Goal: Information Seeking & Learning: Learn about a topic

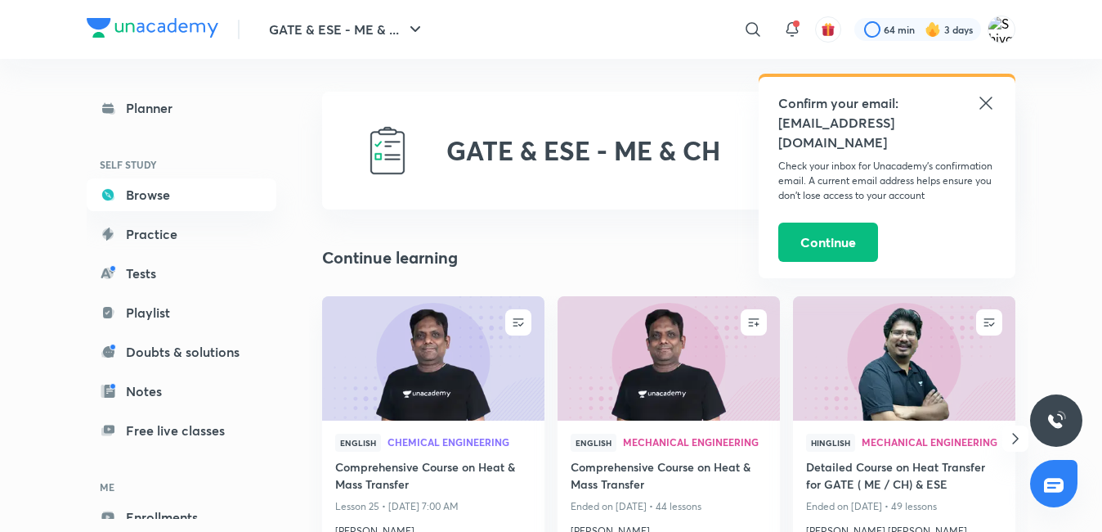
click at [449, 378] on img at bounding box center [433, 357] width 227 height 127
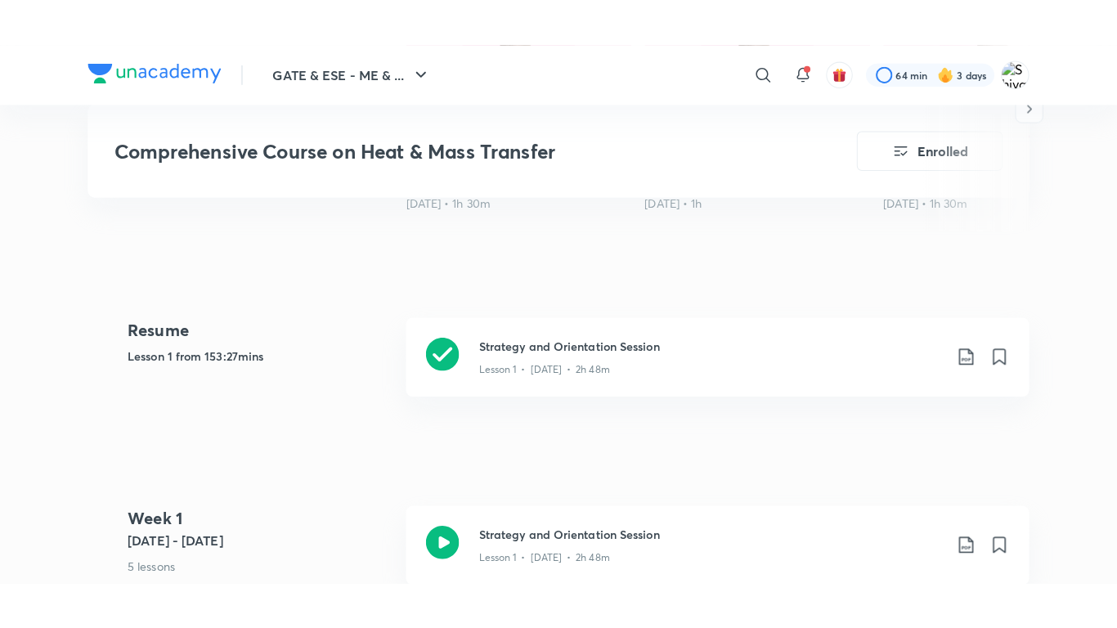
scroll to position [654, 0]
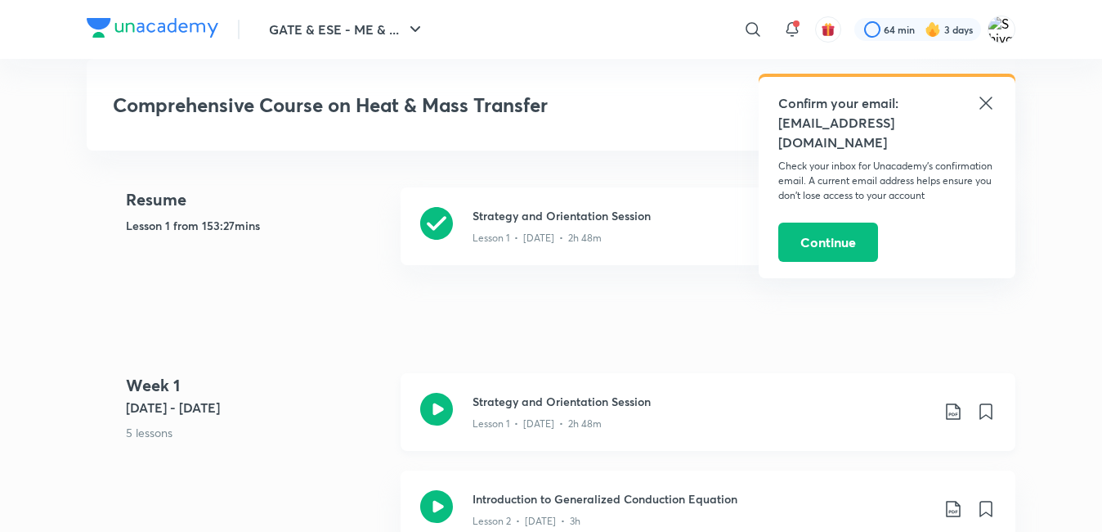
click at [428, 408] on icon at bounding box center [436, 409] width 33 height 33
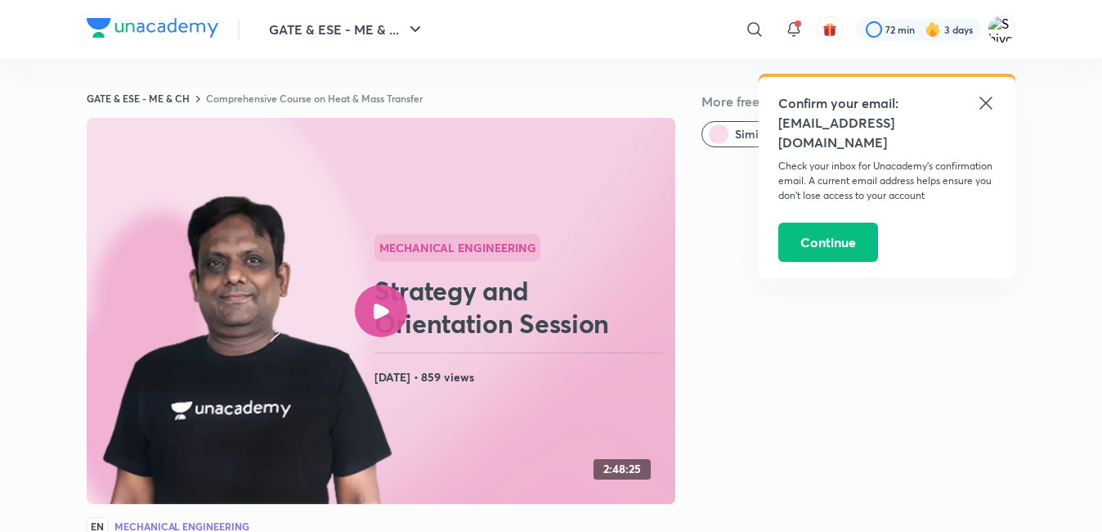
click at [986, 101] on icon at bounding box center [986, 103] width 20 height 20
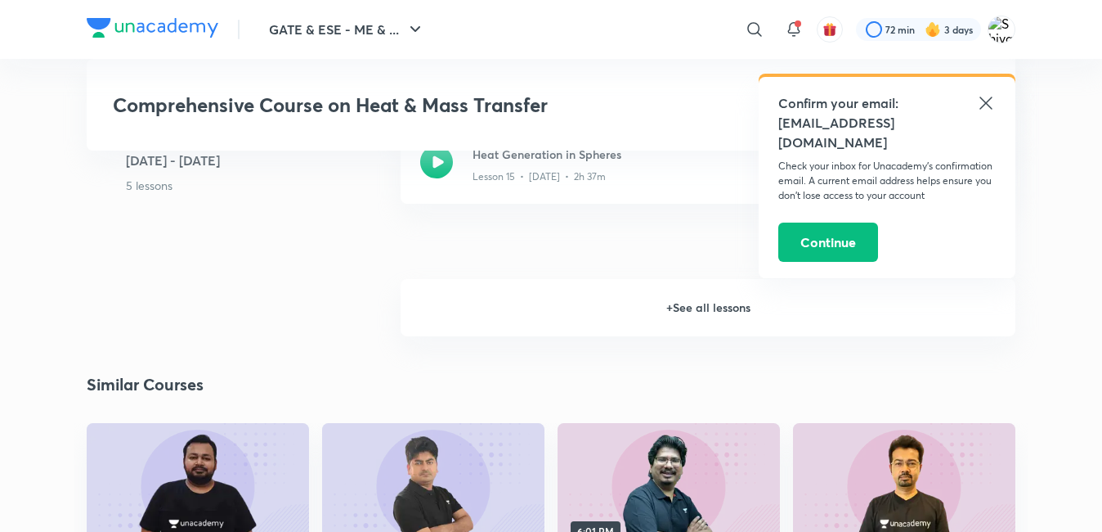
scroll to position [2453, 0]
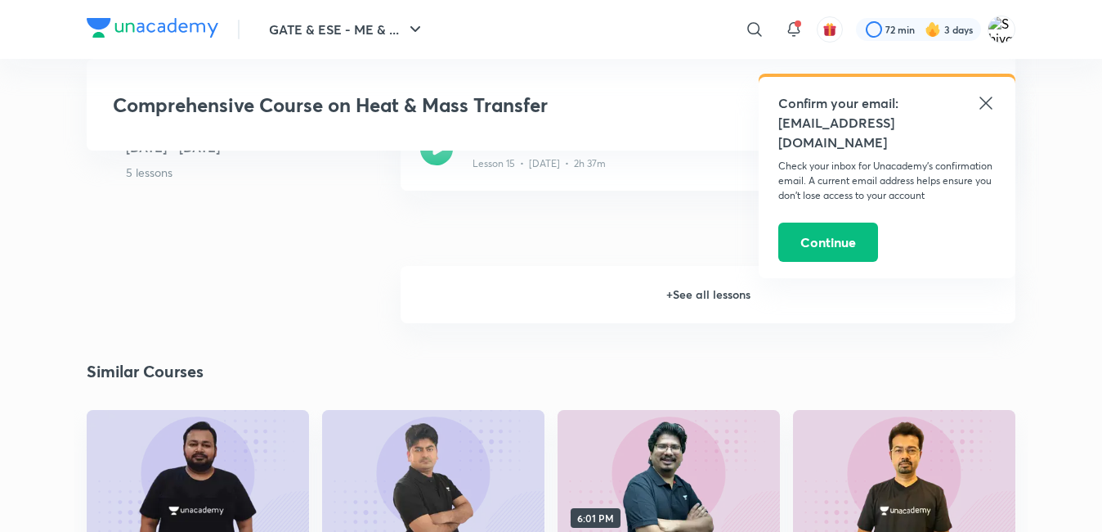
click at [647, 299] on h6 "+ See all lessons" at bounding box center [708, 294] width 615 height 57
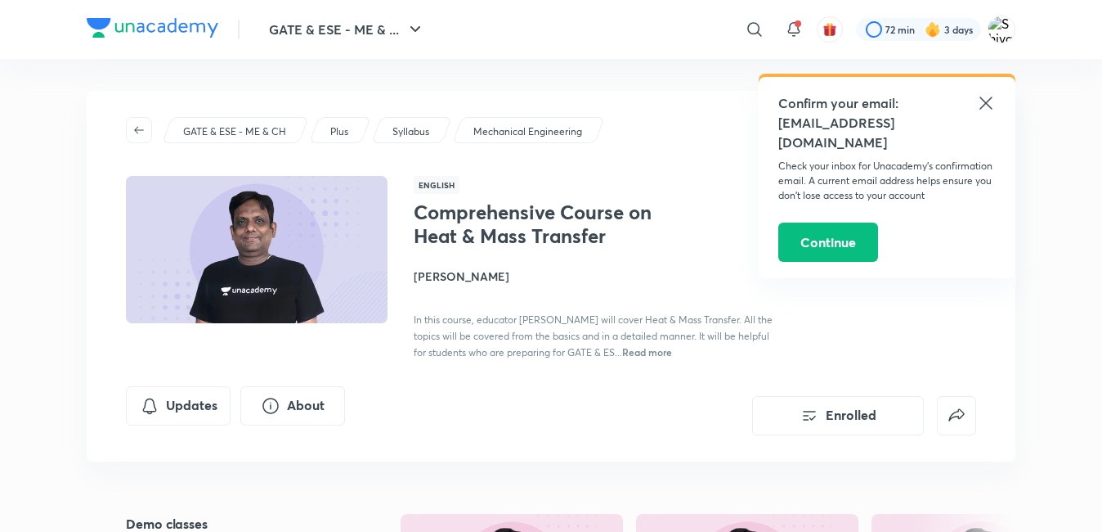
scroll to position [0, 0]
click at [985, 104] on icon at bounding box center [986, 103] width 12 height 12
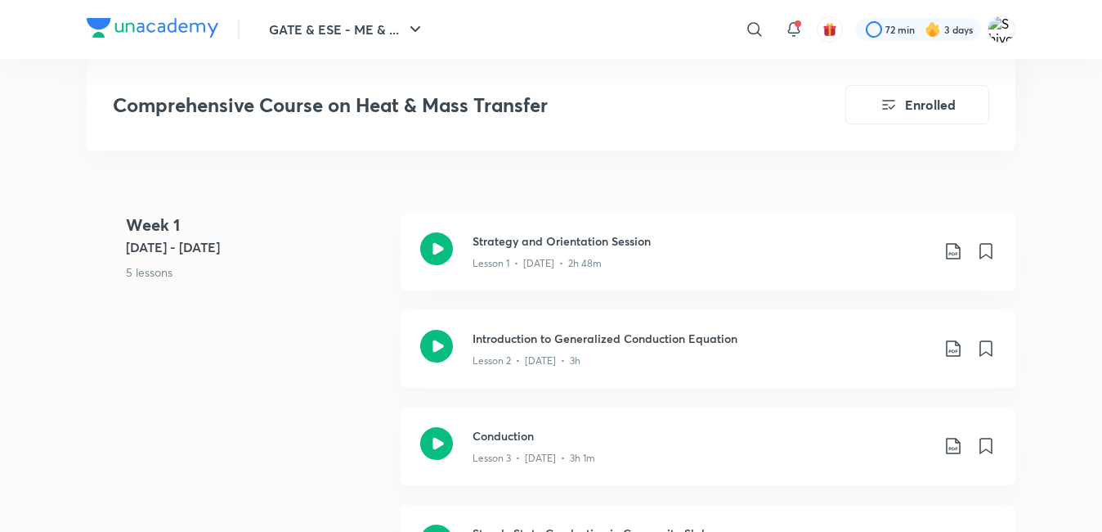
scroll to position [818, 0]
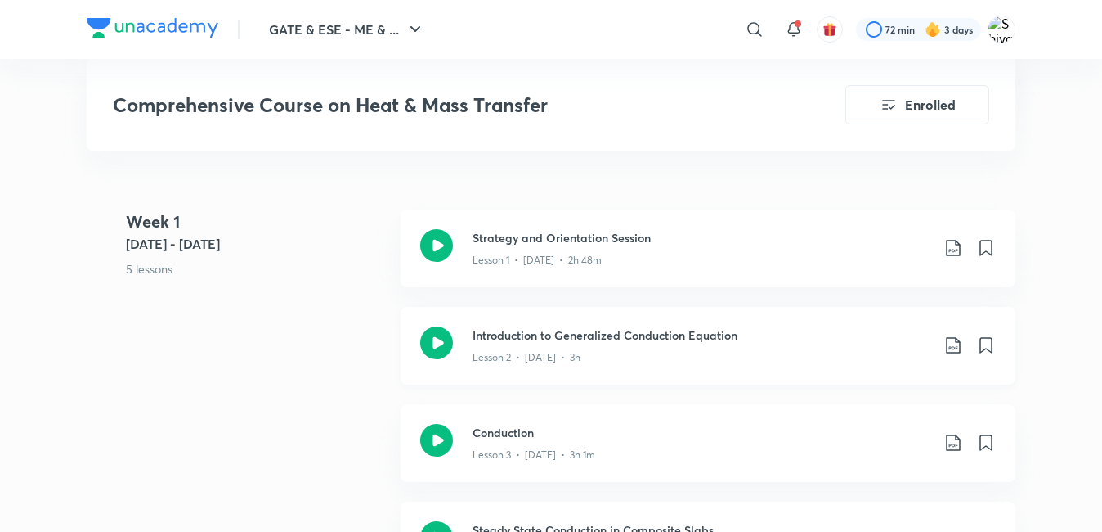
click at [441, 347] on icon at bounding box center [436, 342] width 33 height 33
